Goal: Transaction & Acquisition: Purchase product/service

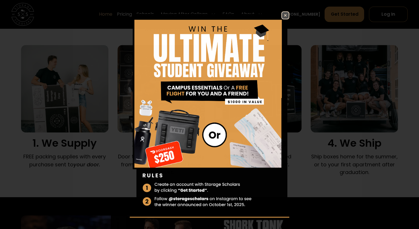
scroll to position [381, 0]
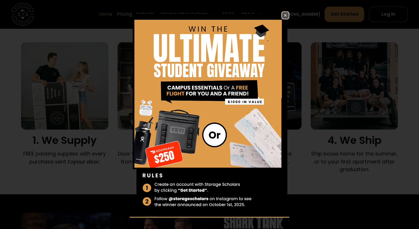
click at [282, 13] on img at bounding box center [285, 15] width 7 height 7
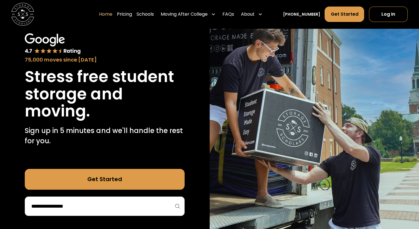
scroll to position [35, 0]
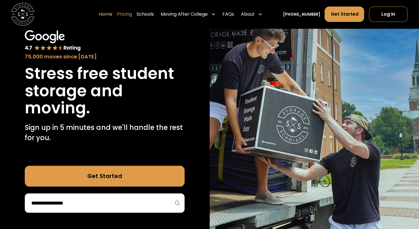
click at [127, 15] on link "Pricing" at bounding box center [124, 14] width 15 height 16
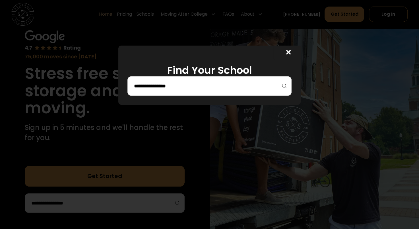
click at [204, 84] on input "search" at bounding box center [209, 86] width 152 height 10
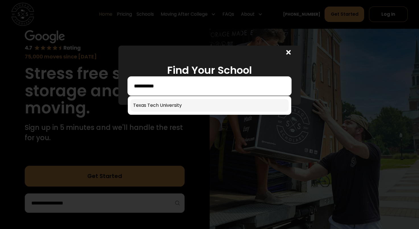
type input "**********"
click at [182, 107] on link at bounding box center [209, 105] width 159 height 13
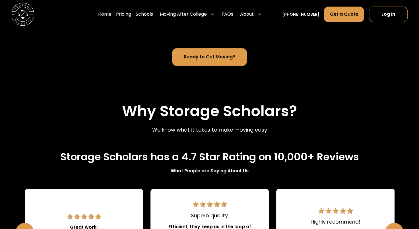
scroll to position [515, 0]
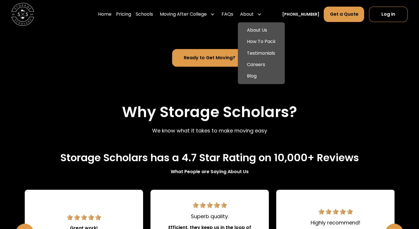
click at [253, 15] on div "About" at bounding box center [247, 14] width 14 height 7
click at [267, 32] on link "About Us" at bounding box center [261, 29] width 42 height 11
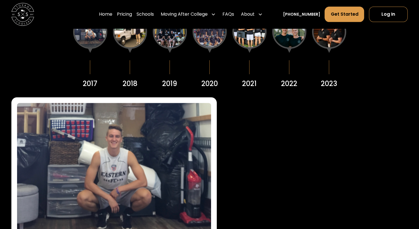
scroll to position [747, 0]
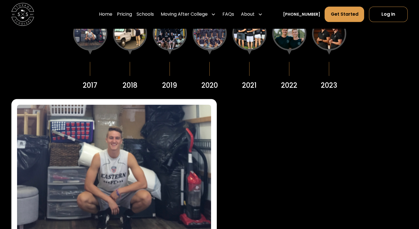
click at [136, 41] on div at bounding box center [130, 33] width 34 height 34
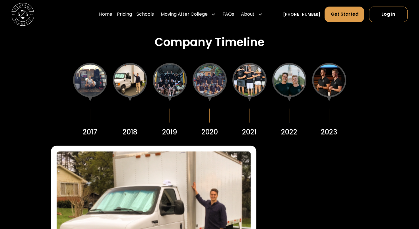
scroll to position [697, 0]
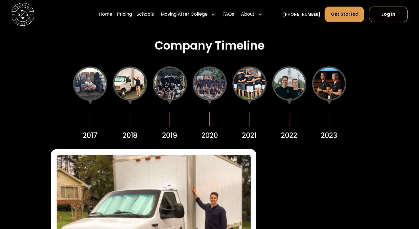
click at [326, 80] on div at bounding box center [329, 83] width 34 height 34
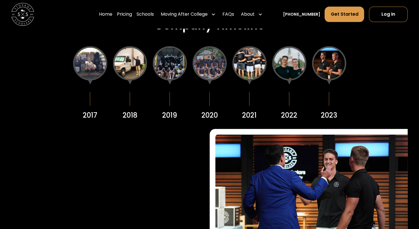
scroll to position [717, 0]
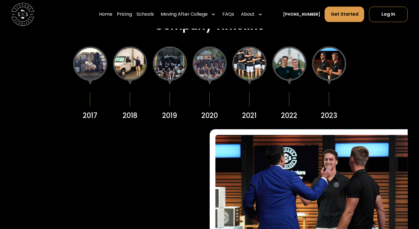
click at [89, 67] on div at bounding box center [90, 63] width 34 height 34
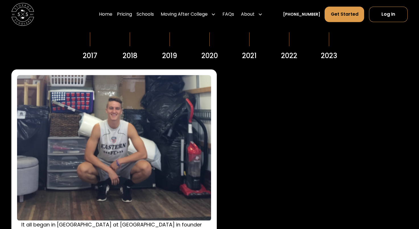
scroll to position [777, 0]
click at [125, 39] on div "2018" at bounding box center [130, 24] width 34 height 74
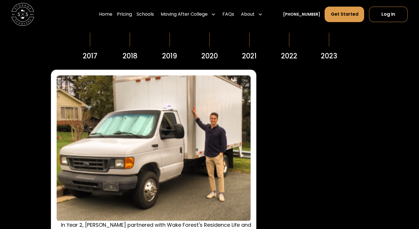
click at [163, 60] on div "2019" at bounding box center [169, 56] width 15 height 10
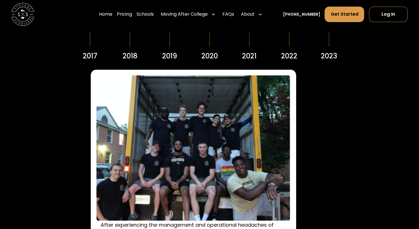
click at [197, 59] on div "2020" at bounding box center [210, 24] width 34 height 74
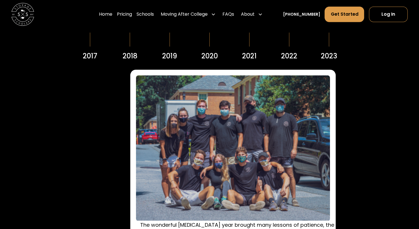
click at [326, 52] on div "2023" at bounding box center [329, 56] width 16 height 10
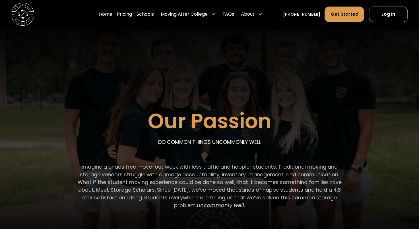
scroll to position [0, 0]
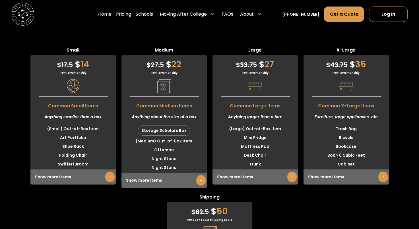
click at [196, 175] on link "+" at bounding box center [200, 180] width 9 height 11
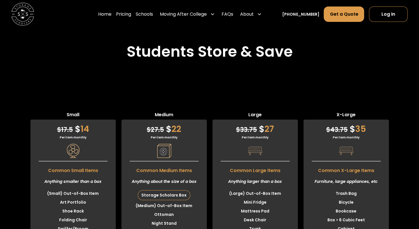
scroll to position [1475, 0]
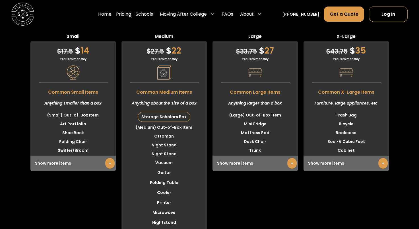
click at [109, 158] on link "+" at bounding box center [109, 163] width 9 height 11
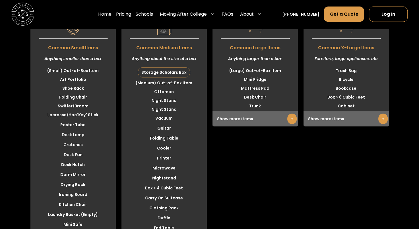
scroll to position [1519, 0]
click at [291, 114] on link "+" at bounding box center [291, 119] width 9 height 11
